Goal: Task Accomplishment & Management: Manage account settings

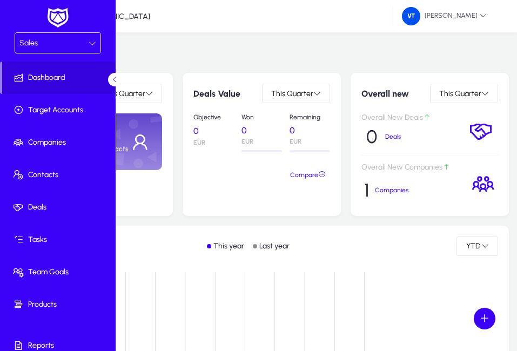
click at [173, 216] on div "Personal Records This Quarter 0 Deals 0 Contacts" at bounding box center [90, 144] width 165 height 143
click at [63, 44] on div "Sales" at bounding box center [53, 43] width 69 height 14
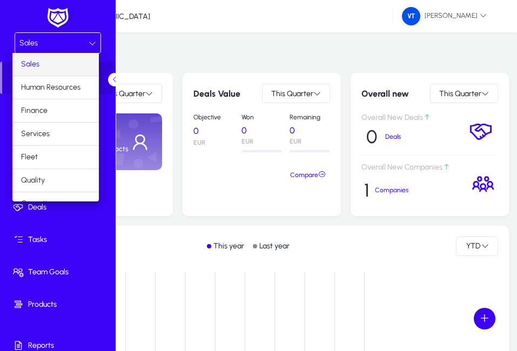
click at [49, 62] on mat-option "Sales" at bounding box center [55, 64] width 86 height 23
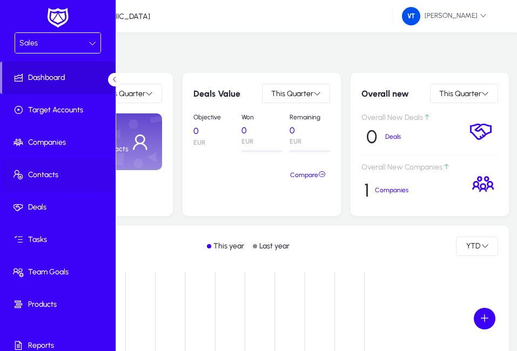
click at [58, 168] on span at bounding box center [60, 175] width 116 height 26
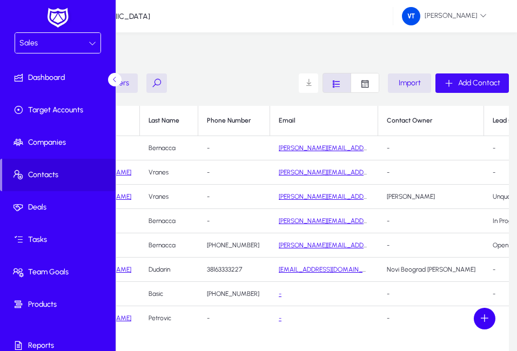
click at [486, 88] on span "Add Contact" at bounding box center [479, 82] width 42 height 9
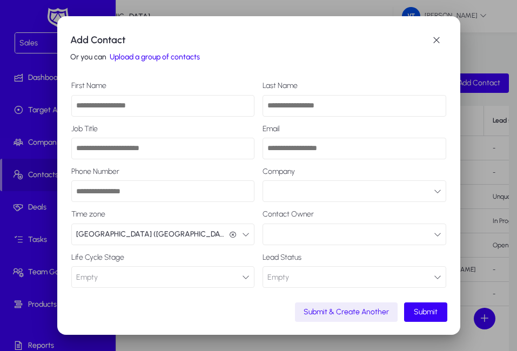
click at [111, 108] on input "First Name" at bounding box center [163, 106] width 184 height 22
type input "*****"
click at [297, 106] on input "Last Name" at bounding box center [355, 106] width 184 height 22
type input "*********"
click at [124, 151] on input "Job Title" at bounding box center [163, 149] width 184 height 22
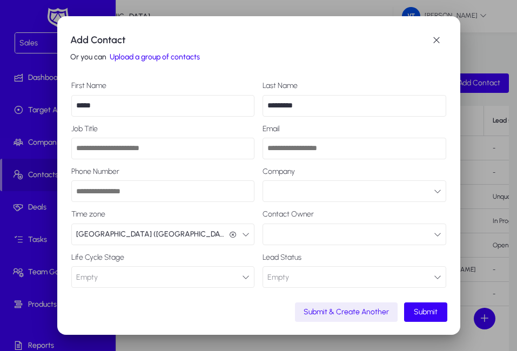
click at [74, 103] on input "*****" at bounding box center [163, 106] width 184 height 22
click at [425, 235] on button "button" at bounding box center [355, 235] width 184 height 22
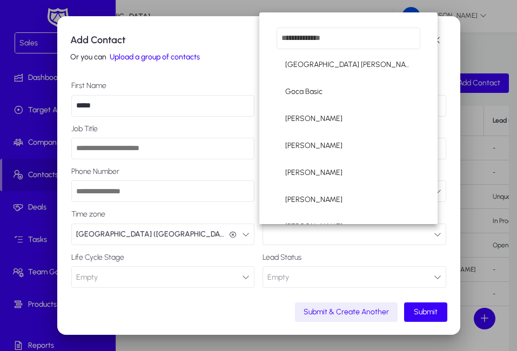
click at [370, 246] on div at bounding box center [258, 175] width 517 height 351
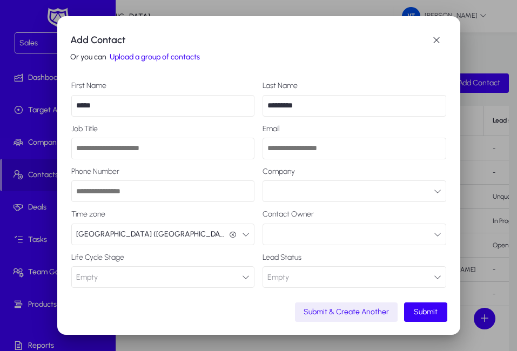
click at [328, 213] on label "Contact Owner" at bounding box center [355, 214] width 184 height 9
click at [324, 234] on button "button" at bounding box center [355, 235] width 184 height 22
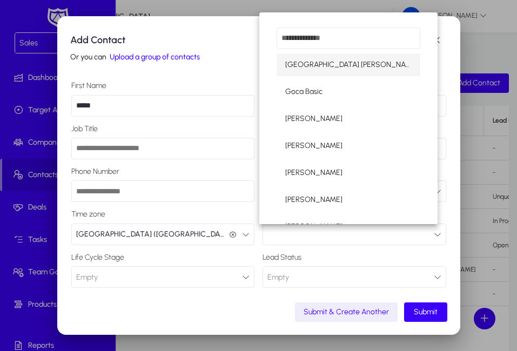
click at [324, 237] on div at bounding box center [258, 175] width 517 height 351
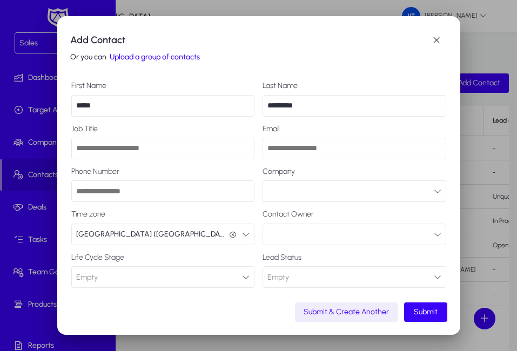
click at [317, 236] on button "button" at bounding box center [355, 235] width 184 height 22
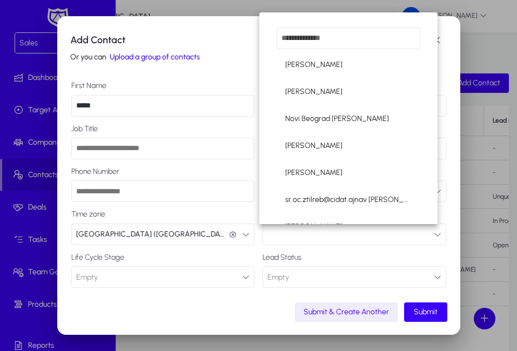
scroll to position [468, 0]
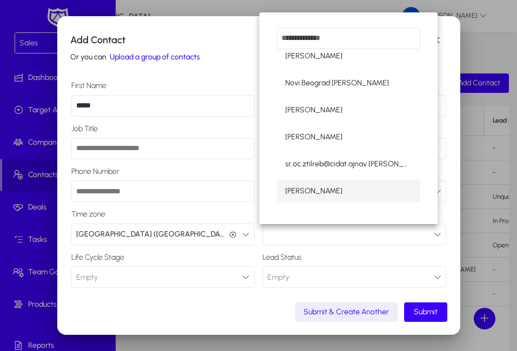
click at [331, 190] on mat-option "[PERSON_NAME]" at bounding box center [349, 191] width 144 height 23
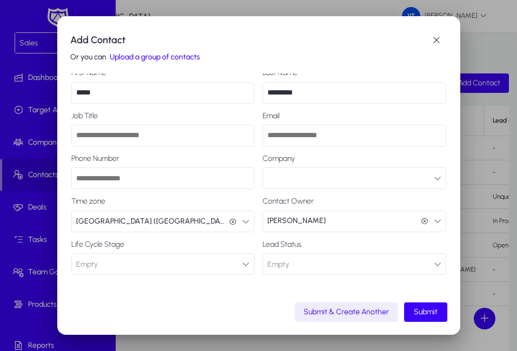
scroll to position [19, 0]
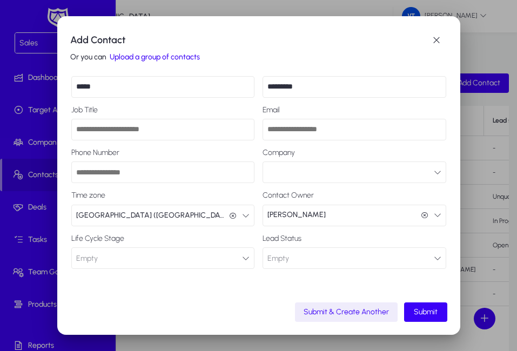
click at [244, 258] on icon "button" at bounding box center [246, 259] width 8 height 8
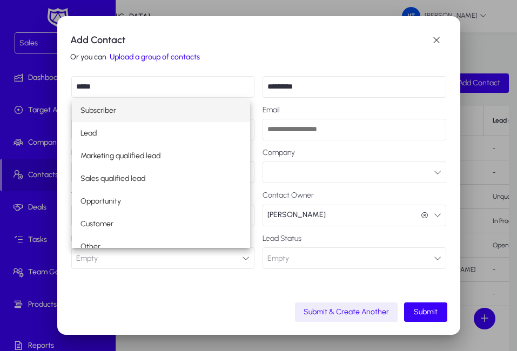
click at [243, 258] on div at bounding box center [258, 175] width 517 height 351
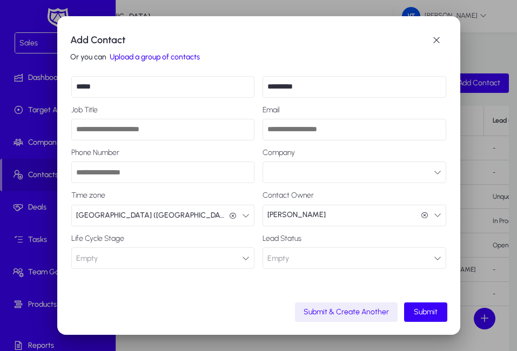
click at [424, 258] on button "Empty Connected" at bounding box center [355, 259] width 184 height 22
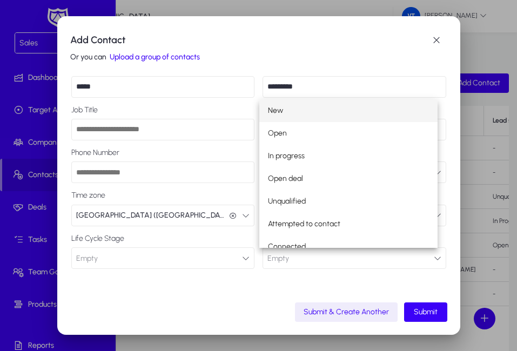
click at [424, 258] on div at bounding box center [258, 175] width 517 height 351
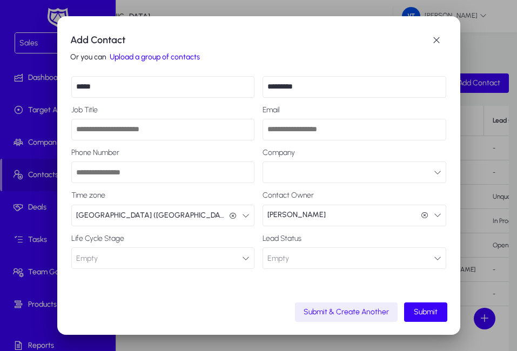
scroll to position [0, 0]
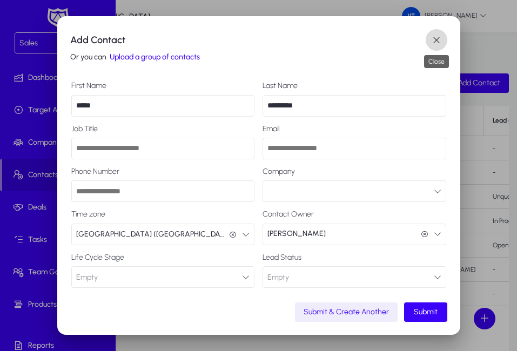
click at [438, 37] on span "button" at bounding box center [437, 40] width 22 height 22
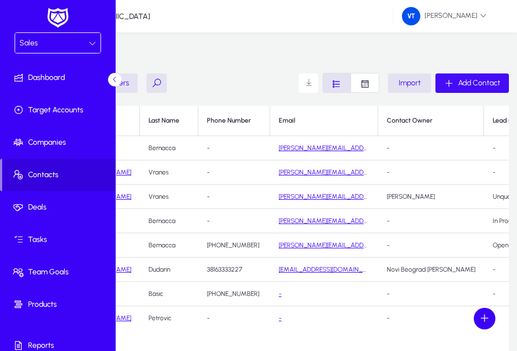
click at [472, 84] on span "Add Contact" at bounding box center [479, 82] width 42 height 9
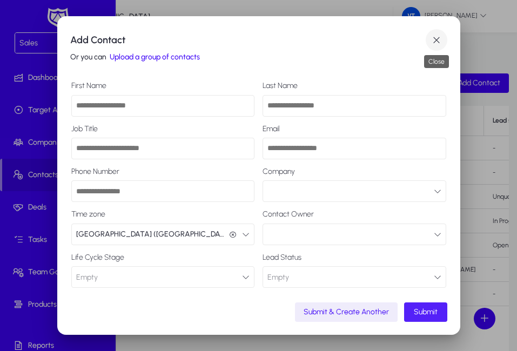
click at [431, 39] on span "button" at bounding box center [437, 40] width 22 height 22
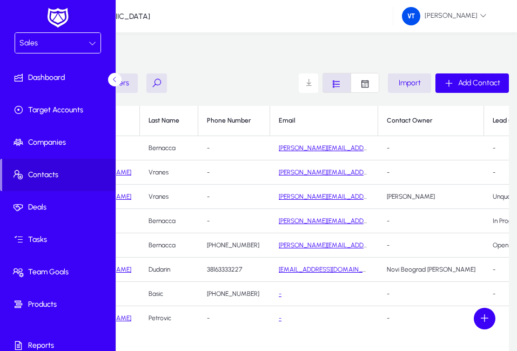
click at [131, 176] on link "[PERSON_NAME]" at bounding box center [107, 173] width 48 height 8
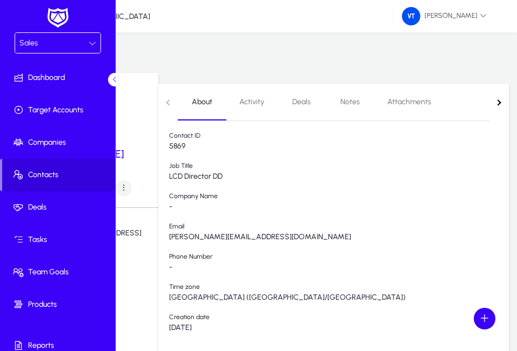
click at [264, 98] on span "Activity" at bounding box center [251, 102] width 25 height 8
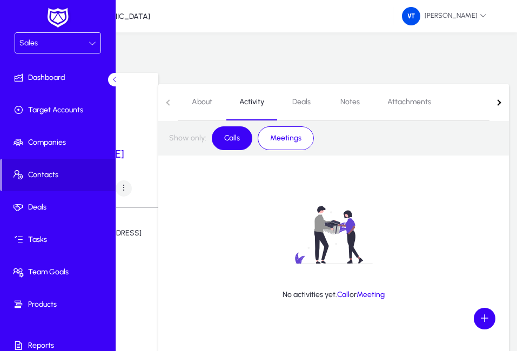
click at [308, 130] on span "Meetings" at bounding box center [286, 138] width 44 height 18
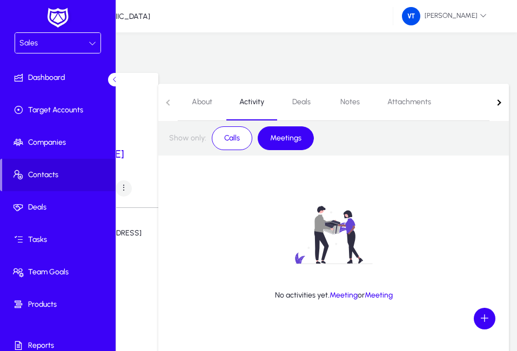
click at [246, 133] on span "Calls" at bounding box center [232, 138] width 29 height 18
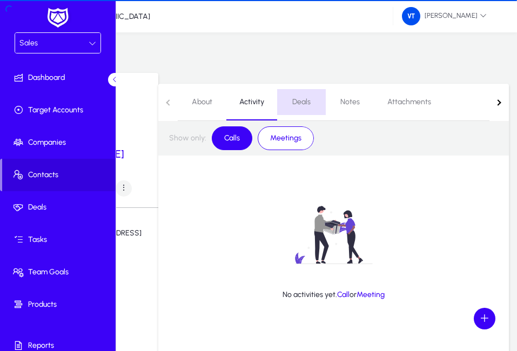
click at [311, 98] on span "Deals" at bounding box center [301, 102] width 18 height 8
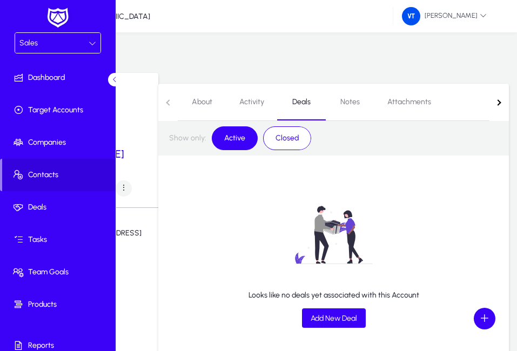
click at [360, 98] on span "Notes" at bounding box center [350, 102] width 19 height 8
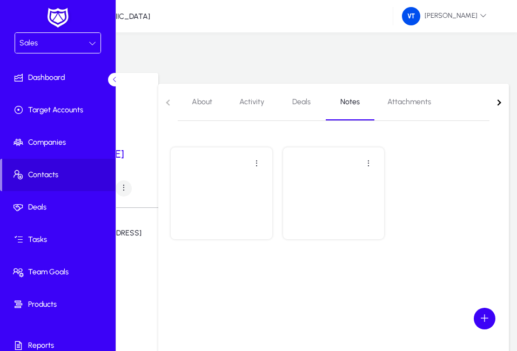
click at [431, 98] on span "Attachments" at bounding box center [410, 102] width 44 height 8
click at [499, 94] on nav "About Activity Deals Notes Attachments" at bounding box center [333, 102] width 351 height 37
click at [502, 95] on nav "About Activity Deals Notes Attachments" at bounding box center [333, 102] width 351 height 37
click at [321, 98] on span "Notes" at bounding box center [310, 102] width 19 height 8
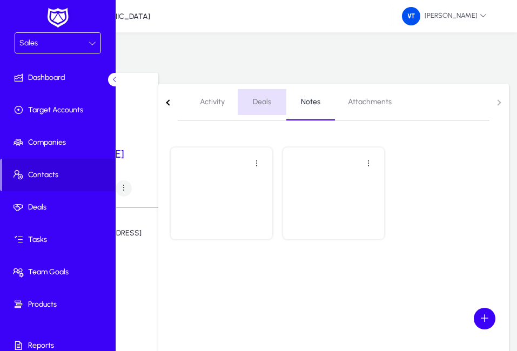
click at [271, 98] on span "Deals" at bounding box center [262, 102] width 18 height 8
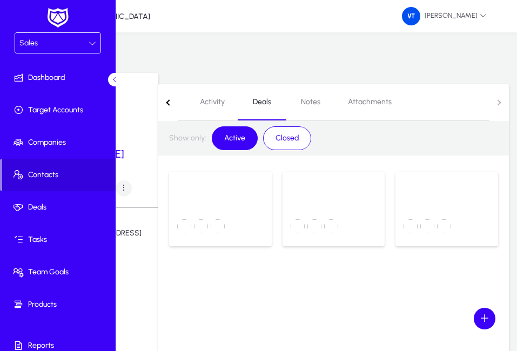
click at [225, 98] on span "Activity" at bounding box center [212, 102] width 25 height 8
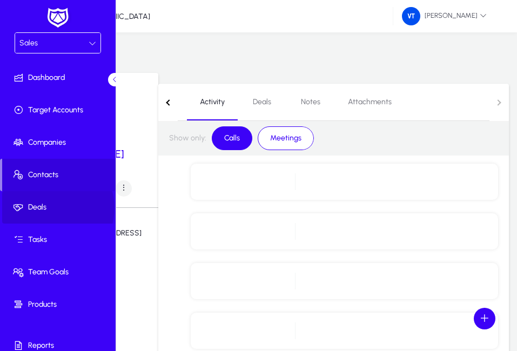
click at [52, 208] on span "Deals" at bounding box center [60, 207] width 116 height 11
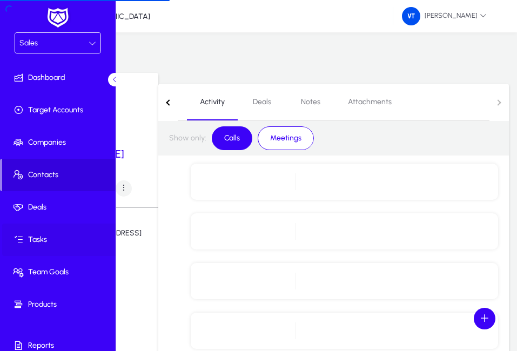
click at [52, 243] on span "Tasks" at bounding box center [60, 240] width 116 height 11
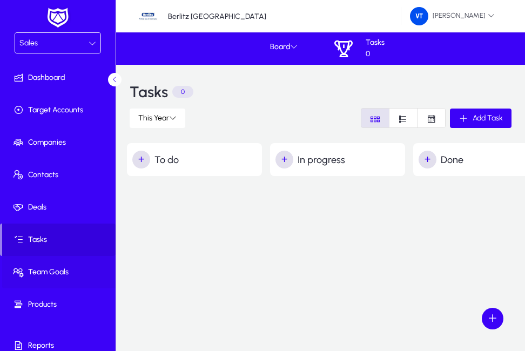
click at [70, 272] on span "Team Goals" at bounding box center [60, 272] width 116 height 11
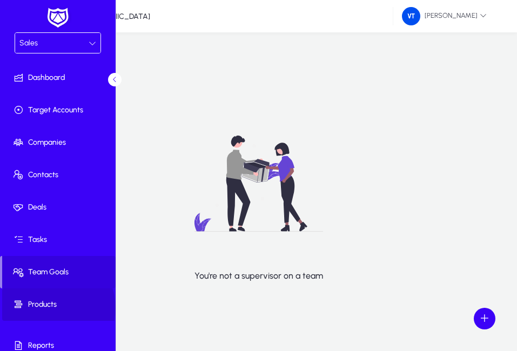
click at [53, 308] on span "Products" at bounding box center [60, 304] width 116 height 11
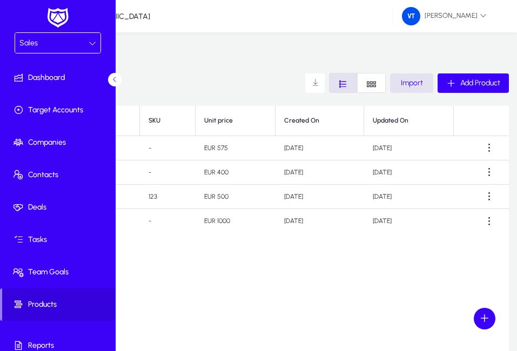
click at [91, 45] on icon at bounding box center [93, 43] width 8 height 8
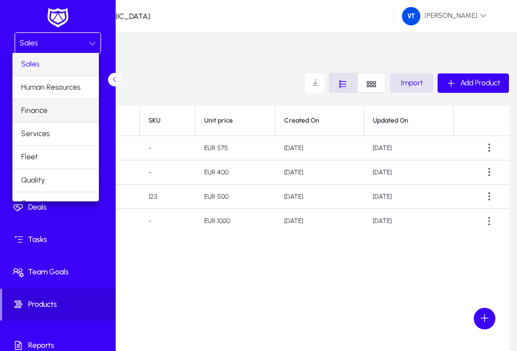
click at [50, 111] on mat-option "Finance" at bounding box center [55, 110] width 86 height 23
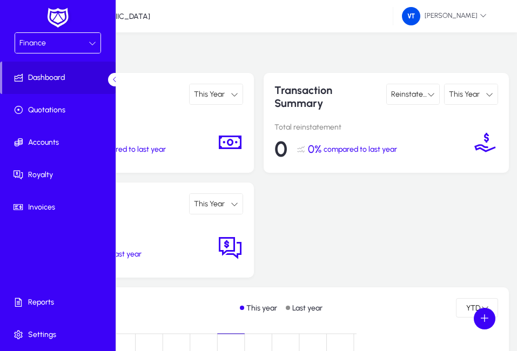
click at [225, 99] on span "This Year" at bounding box center [209, 94] width 31 height 9
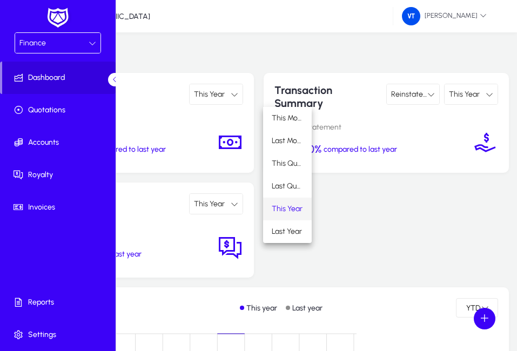
click at [289, 99] on div at bounding box center [258, 175] width 517 height 351
